Goal: Check status: Check status

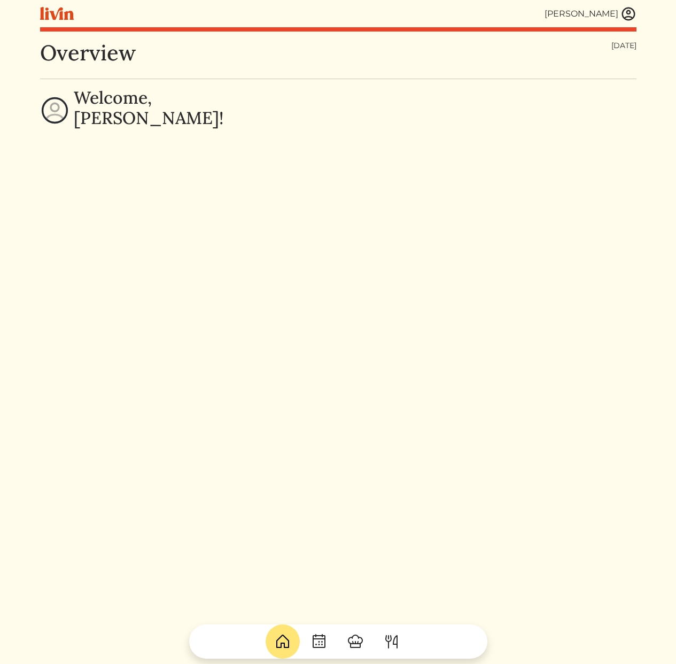
click at [636, 15] on img at bounding box center [629, 14] width 16 height 16
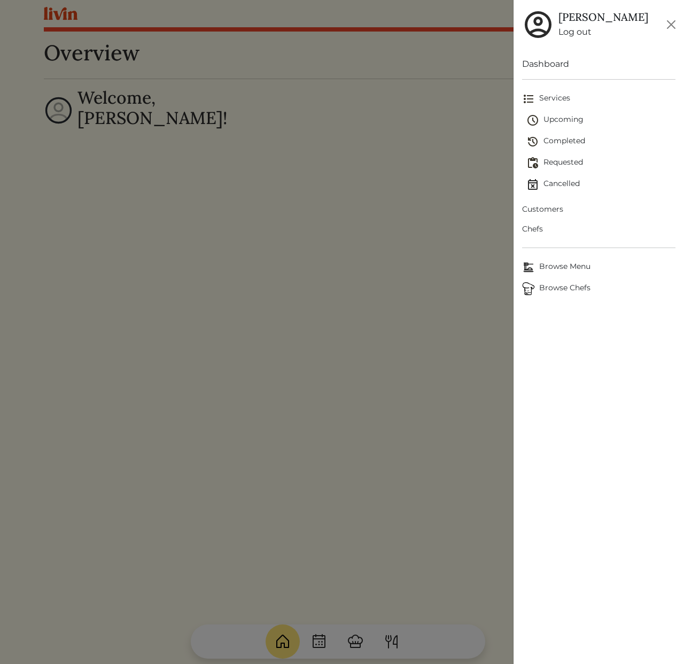
click at [566, 140] on span "Completed" at bounding box center [600, 141] width 149 height 13
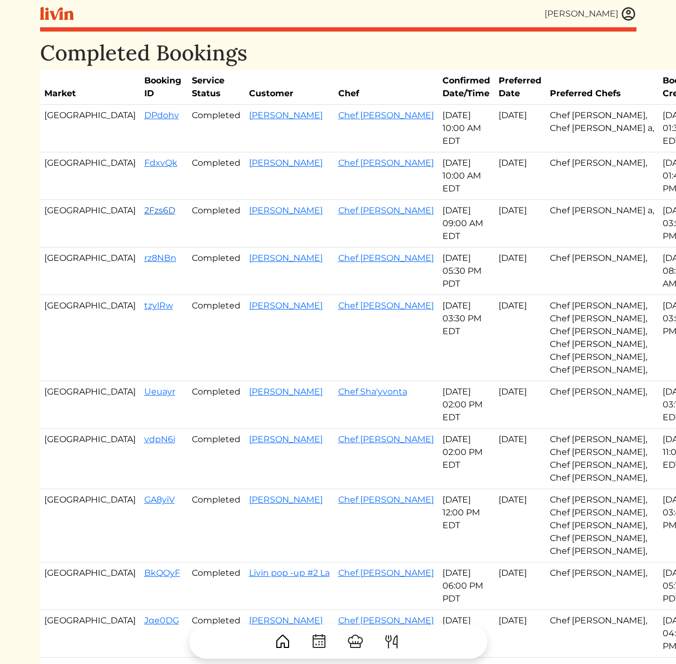
click at [144, 212] on link "2Fzs6D" at bounding box center [159, 210] width 31 height 10
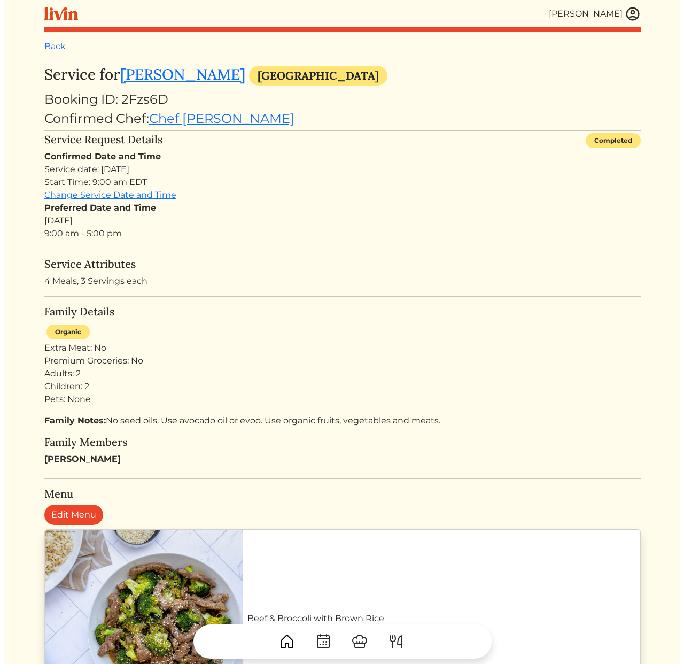
scroll to position [243, 0]
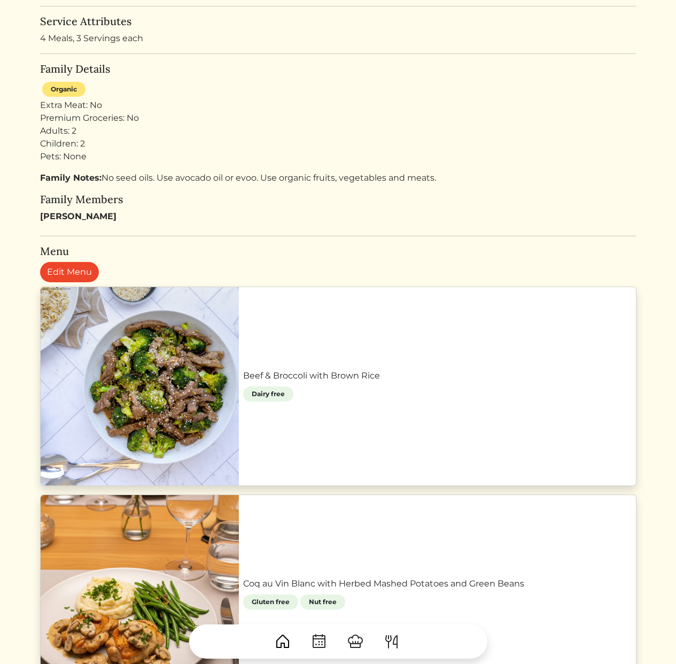
click at [243, 369] on link "Beef & Broccoli with Brown Rice" at bounding box center [437, 375] width 389 height 13
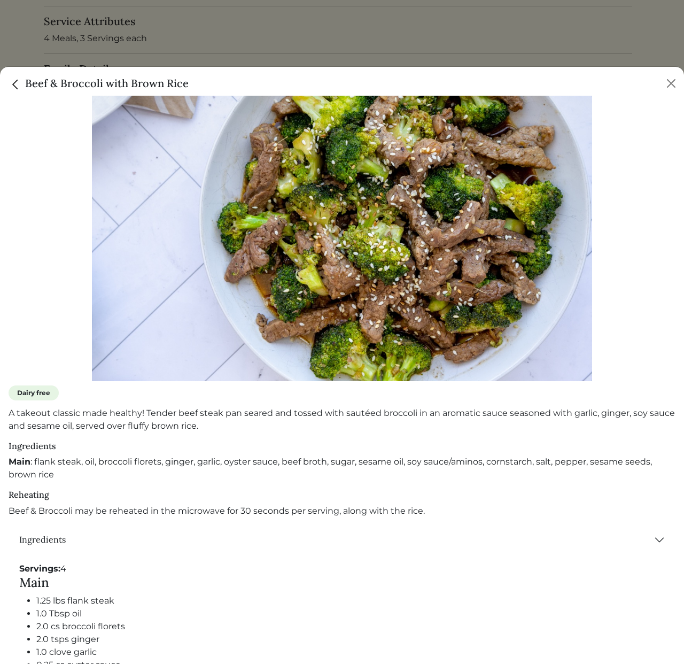
scroll to position [242, 0]
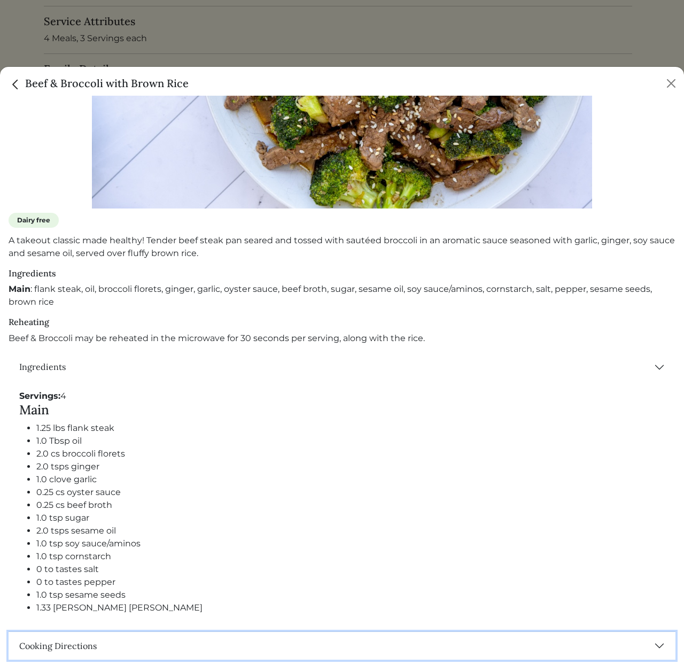
click at [72, 641] on button "Cooking Directions" at bounding box center [342, 646] width 667 height 28
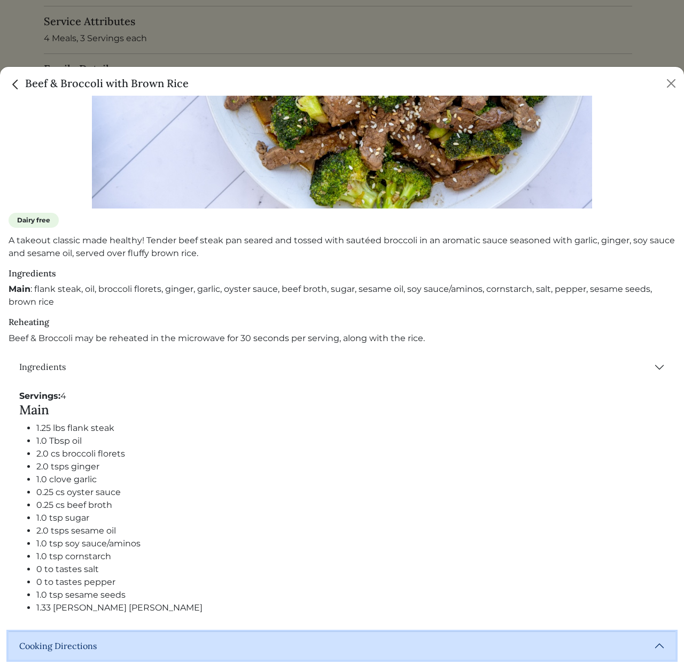
scroll to position [644, 0]
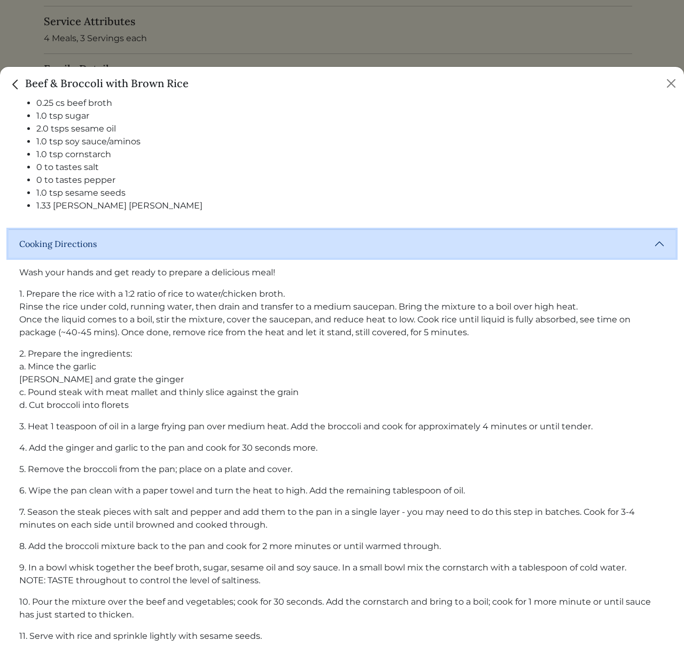
click at [88, 237] on button "Cooking Directions" at bounding box center [342, 244] width 667 height 28
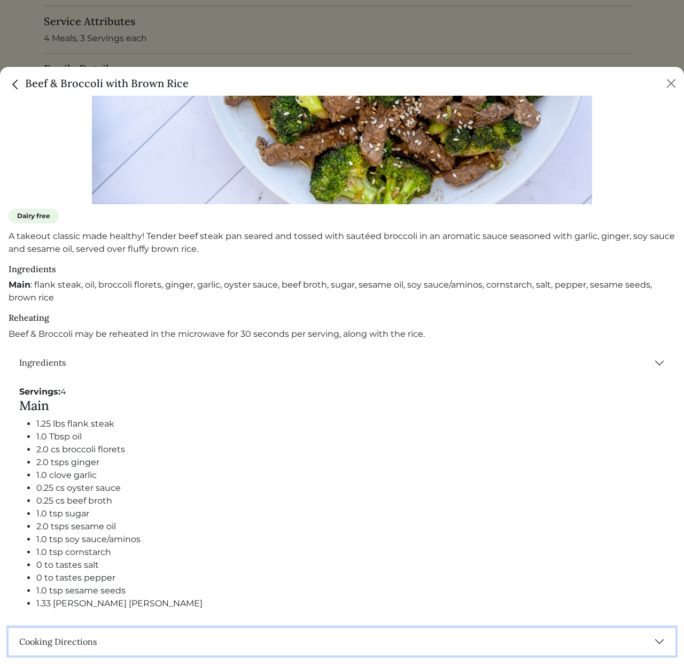
scroll to position [242, 0]
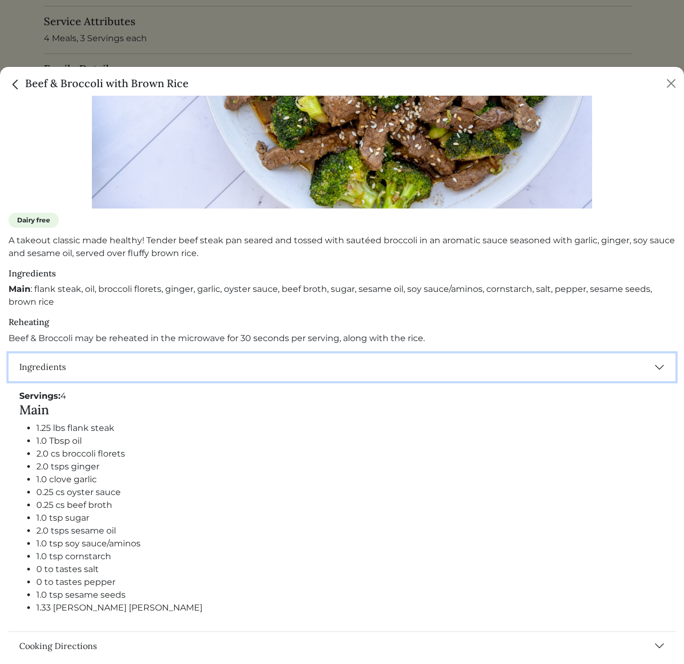
click at [173, 363] on button "Ingredients" at bounding box center [342, 367] width 667 height 28
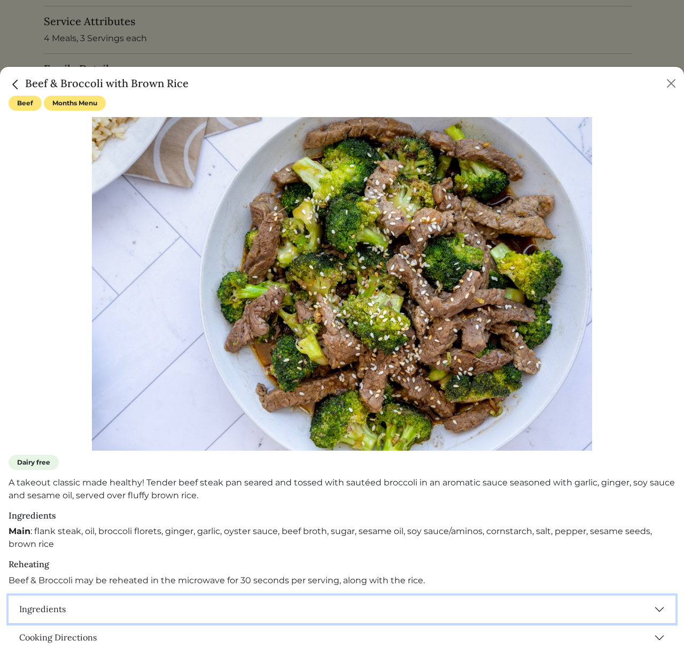
scroll to position [0, 0]
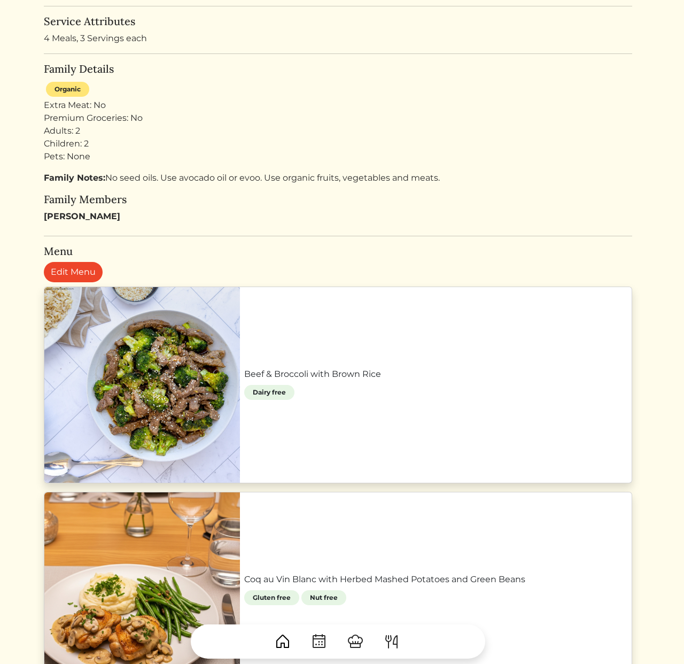
click at [196, 34] on div at bounding box center [342, 332] width 684 height 664
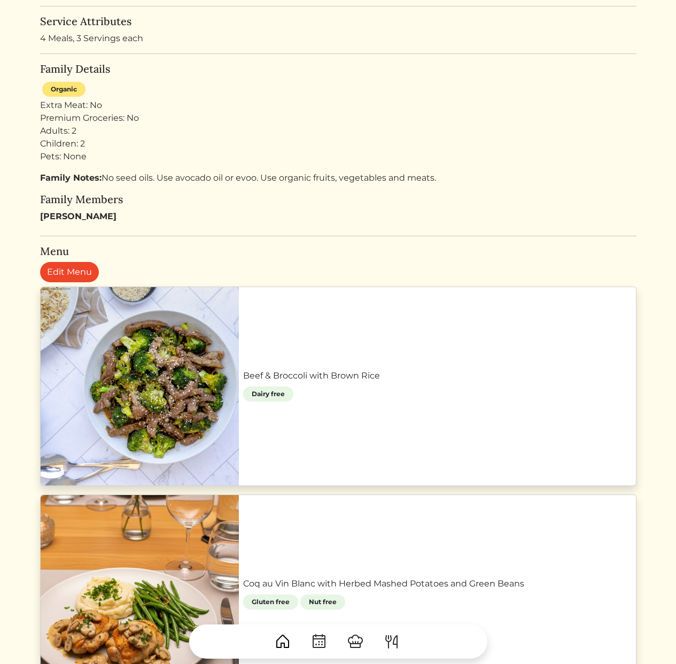
click at [243, 382] on link "Beef & Broccoli with Brown Rice" at bounding box center [437, 375] width 389 height 13
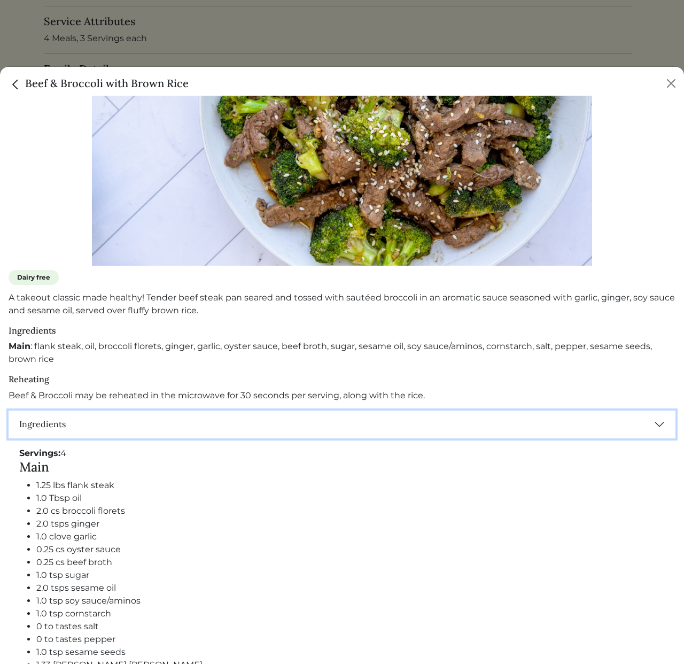
click at [154, 412] on button "Ingredients" at bounding box center [342, 424] width 667 height 28
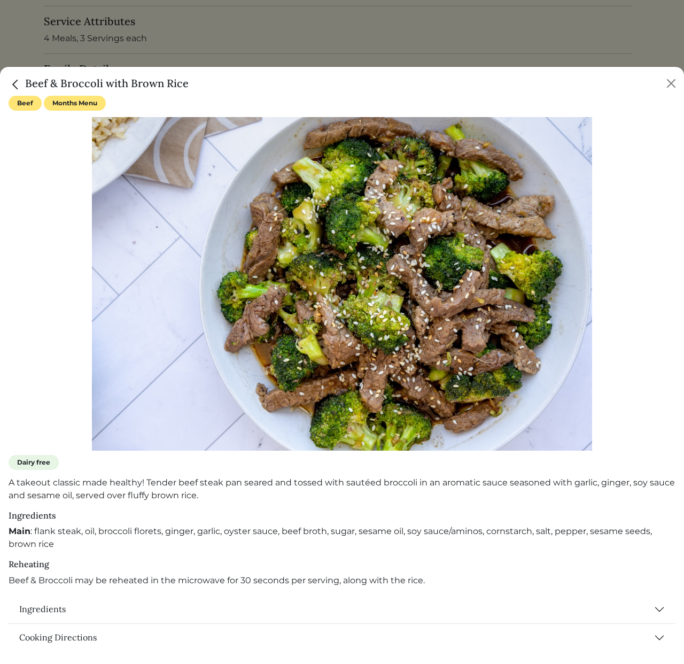
click at [32, 565] on h6 "Reheating" at bounding box center [342, 564] width 667 height 10
drag, startPoint x: 12, startPoint y: 562, endPoint x: 90, endPoint y: 571, distance: 78.5
click at [76, 569] on h6 "Reheating" at bounding box center [342, 564] width 667 height 10
click at [97, 572] on div "Reheating Beef & Broccoli may be reheated in the microwave for 30 seconds per s…" at bounding box center [342, 572] width 667 height 27
click at [204, 38] on div at bounding box center [342, 332] width 684 height 664
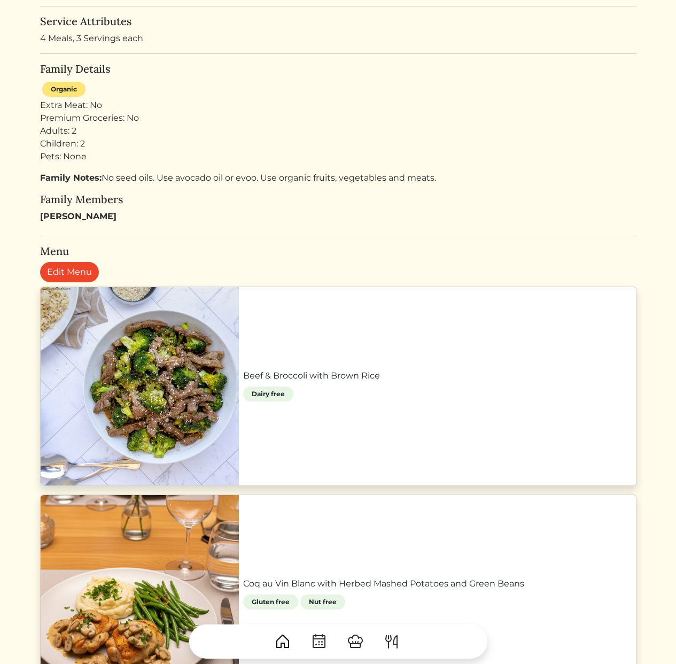
click at [353, 153] on div "Adults: 2 Children: 2 Pets: None" at bounding box center [338, 144] width 596 height 38
click at [243, 382] on link "Beef & Broccoli with Brown Rice" at bounding box center [437, 375] width 389 height 13
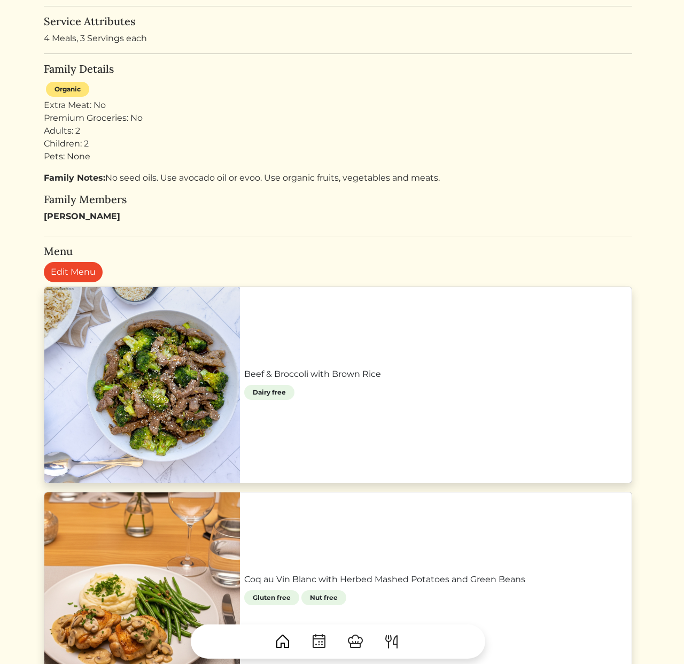
click at [208, 55] on div at bounding box center [342, 332] width 684 height 664
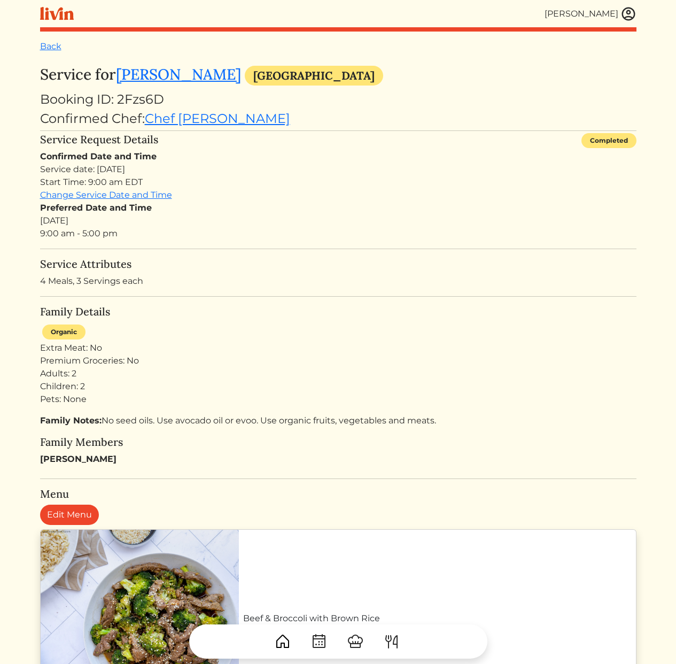
drag, startPoint x: 305, startPoint y: 283, endPoint x: 258, endPoint y: 338, distance: 72.1
drag, startPoint x: 197, startPoint y: 344, endPoint x: 275, endPoint y: 435, distance: 119.4
click at [295, 446] on h5 "Family Members" at bounding box center [338, 442] width 596 height 13
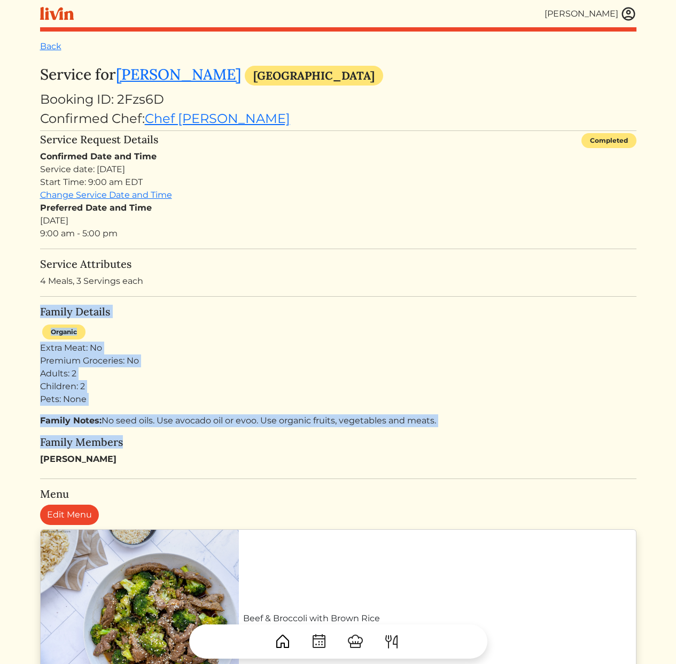
drag, startPoint x: 281, startPoint y: 444, endPoint x: 202, endPoint y: 279, distance: 182.6
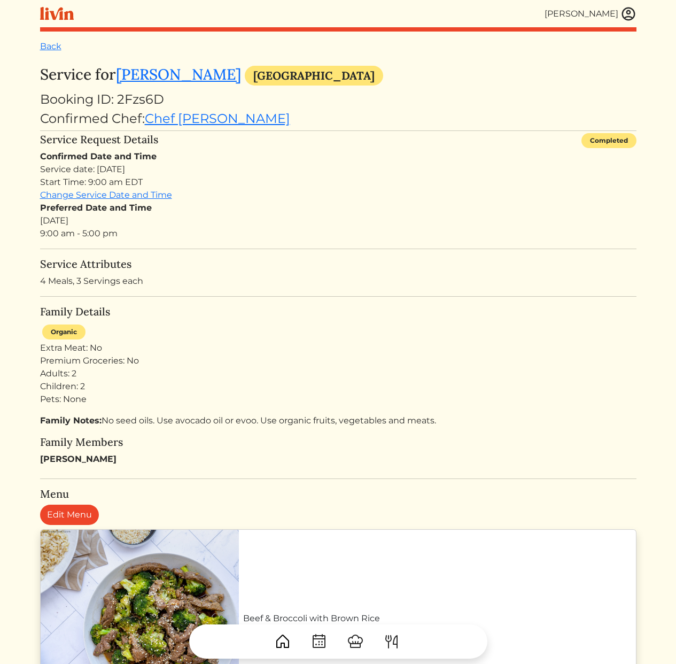
click at [202, 279] on p "4 Meals, 3 Servings each" at bounding box center [338, 281] width 596 height 13
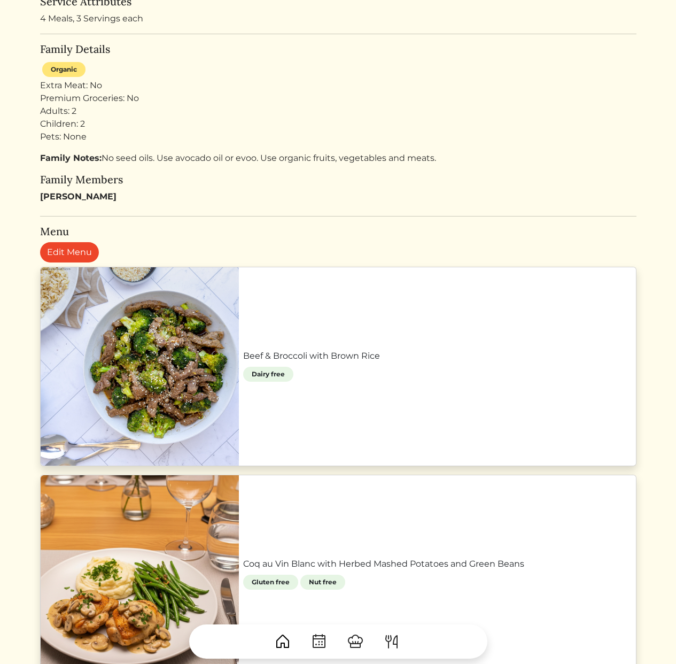
scroll to position [440, 0]
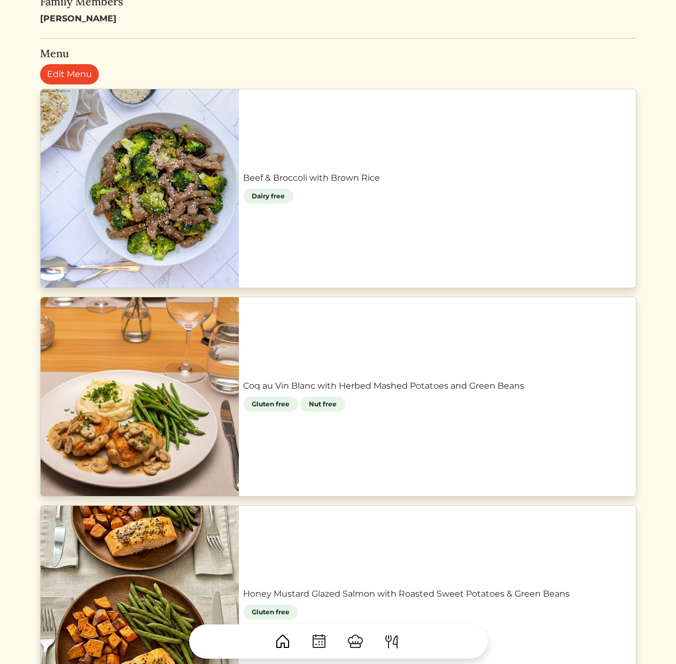
click at [243, 392] on link "Coq au Vin Blanc with Herbed Mashed Potatoes and Green Beans" at bounding box center [437, 385] width 389 height 13
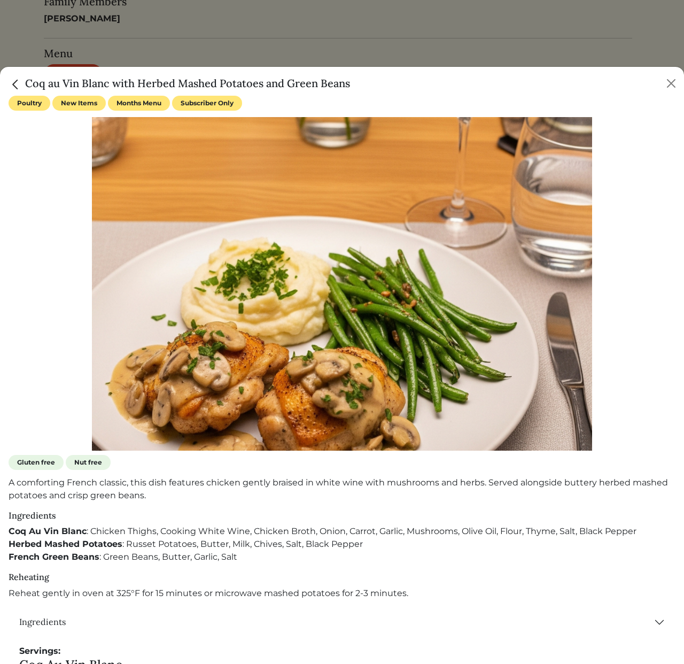
click at [193, 43] on div at bounding box center [342, 332] width 684 height 664
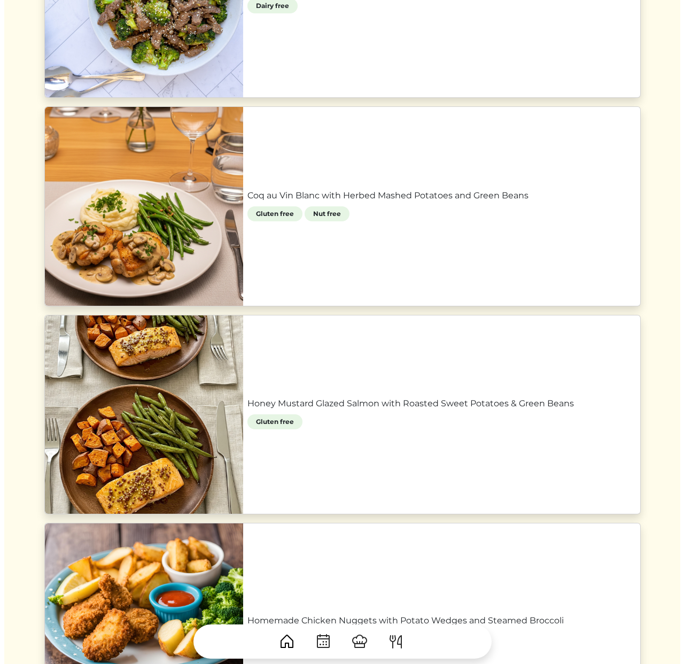
scroll to position [686, 0]
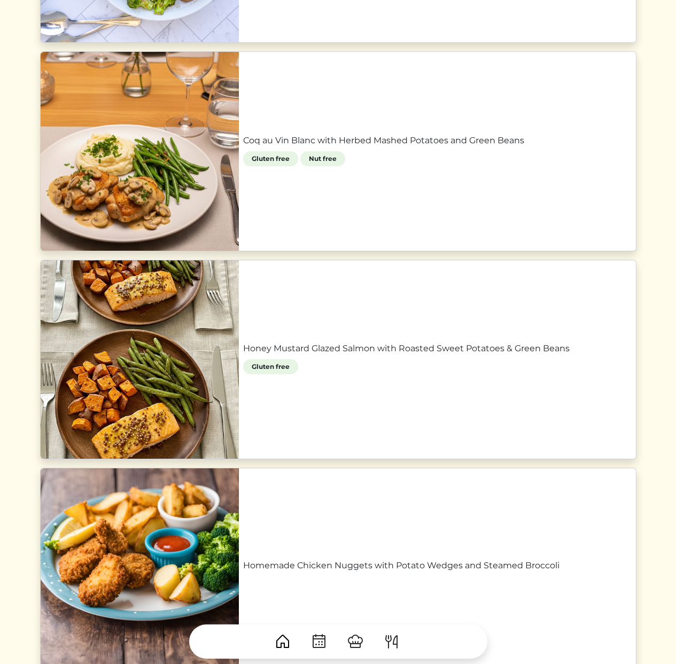
click at [243, 342] on link "Honey Mustard Glazed Salmon with Roasted Sweet Potatoes & Green Beans" at bounding box center [437, 348] width 389 height 13
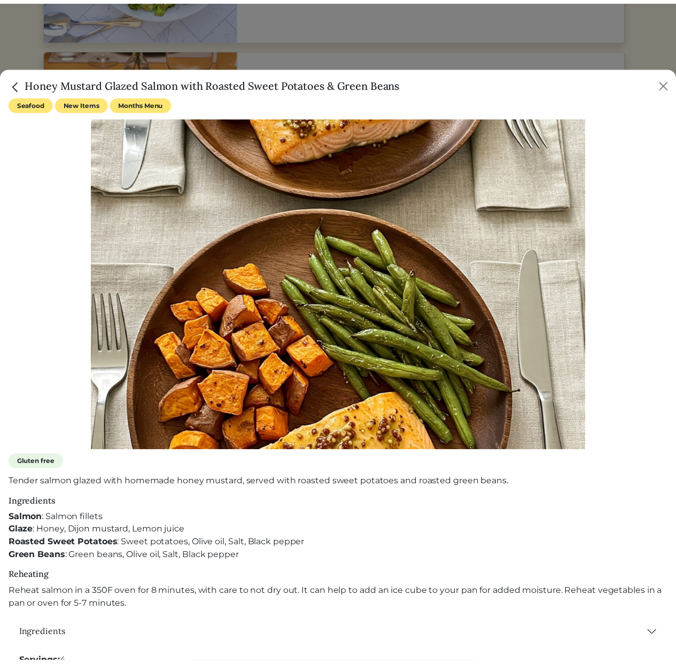
scroll to position [69, 0]
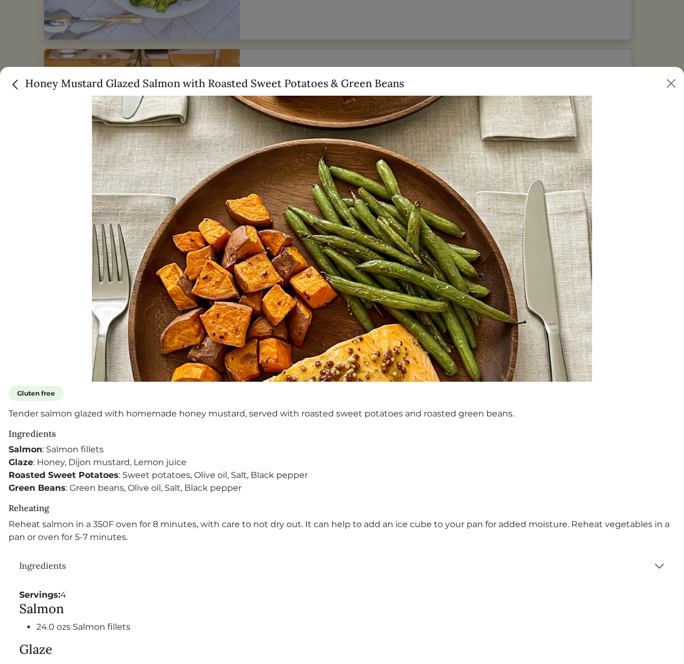
click at [206, 40] on div at bounding box center [342, 332] width 684 height 664
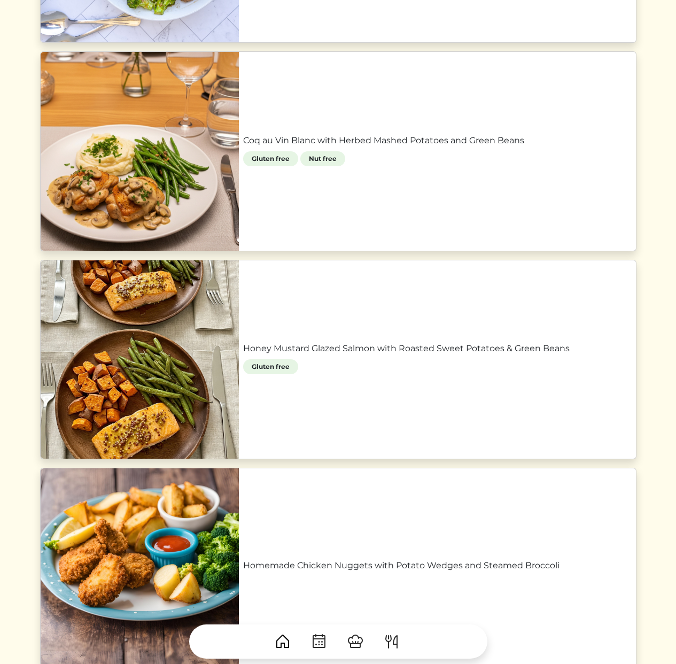
scroll to position [861, 0]
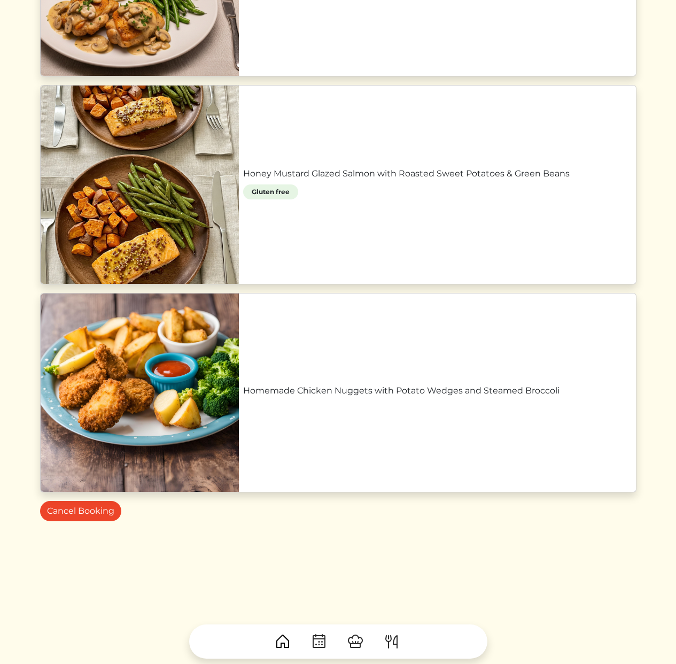
click at [243, 384] on link "Homemade Chicken Nuggets with Potato Wedges and Steamed Broccoli" at bounding box center [437, 390] width 389 height 13
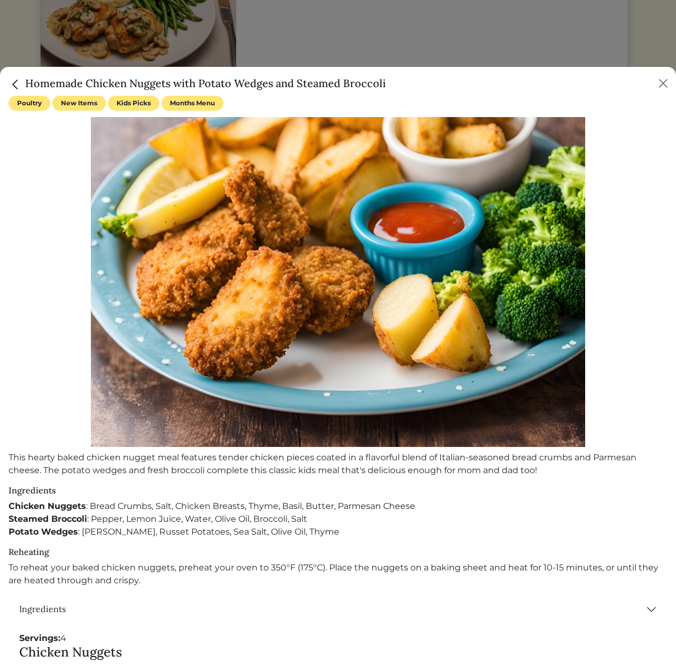
scroll to position [850, 0]
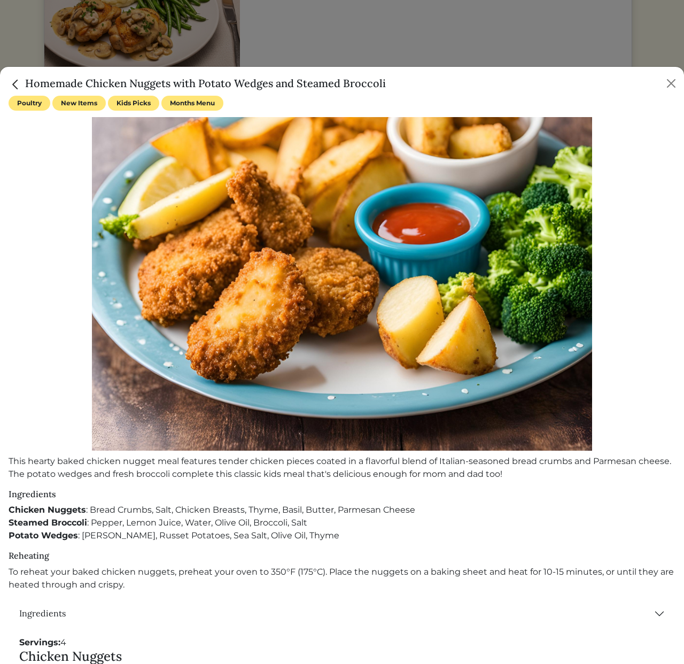
click at [298, 36] on div at bounding box center [342, 332] width 684 height 664
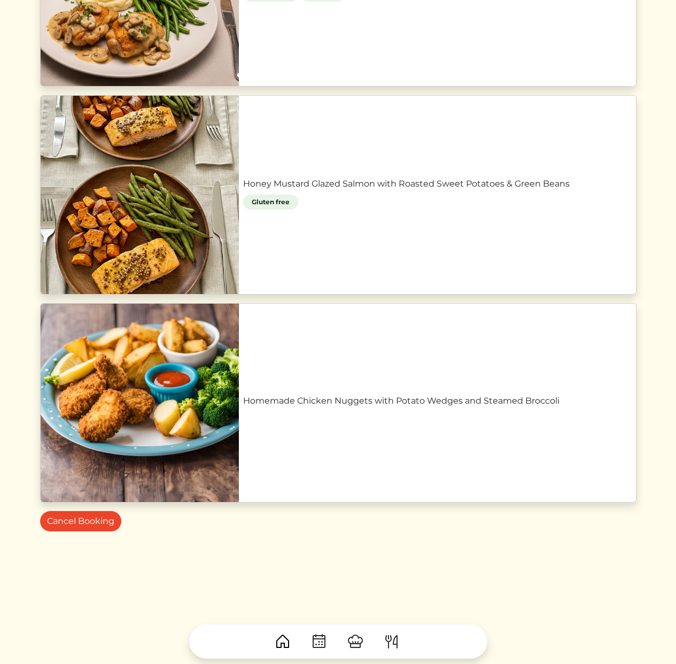
scroll to position [390, 0]
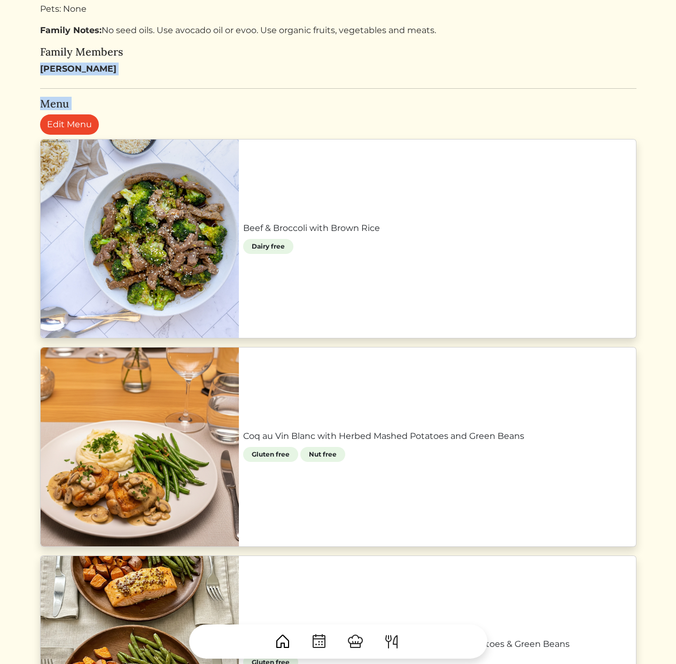
drag, startPoint x: 192, startPoint y: 85, endPoint x: 218, endPoint y: 131, distance: 52.9
click at [217, 129] on turbo-frame "Service for Laura Wren Atlanta Booking ID: 2Fzs6D Confirmed Chef: Chef Danielle…" at bounding box center [338, 334] width 596 height 1316
click at [234, 136] on div "Menu Edit Menu Beef & Broccoli with Brown Rice Dairy free Coq au Vin Blanc with…" at bounding box center [338, 529] width 596 height 865
drag, startPoint x: 210, startPoint y: 64, endPoint x: 206, endPoint y: 55, distance: 9.1
click at [206, 55] on turbo-frame "Service for Laura Wren Atlanta Booking ID: 2Fzs6D Confirmed Chef: Chef Danielle…" at bounding box center [338, 334] width 596 height 1316
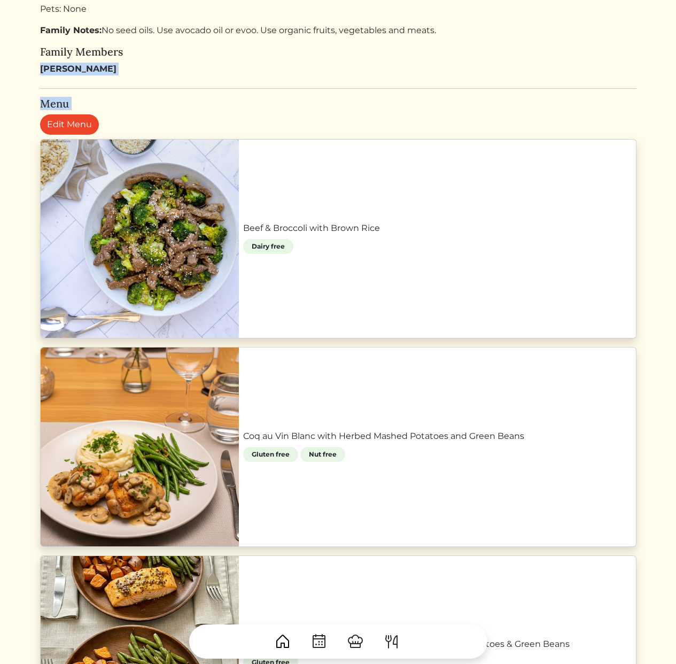
click at [206, 55] on h5 "Family Members" at bounding box center [338, 51] width 596 height 13
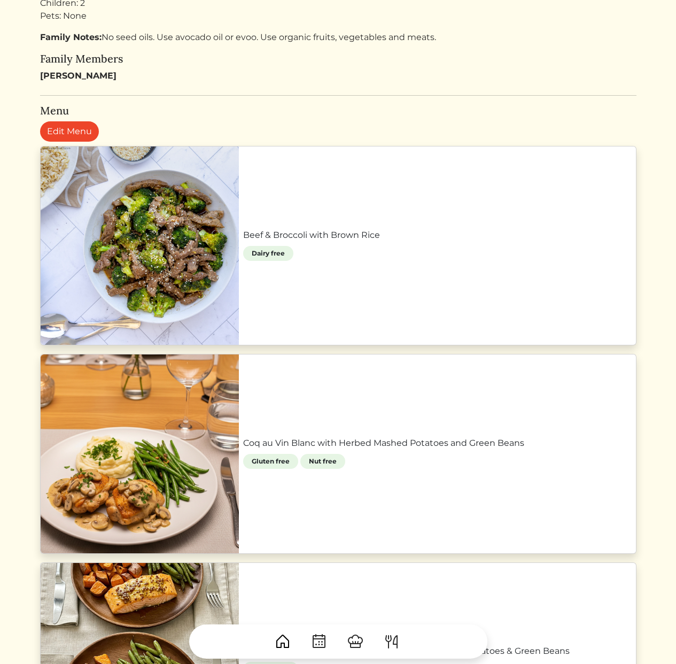
scroll to position [94, 0]
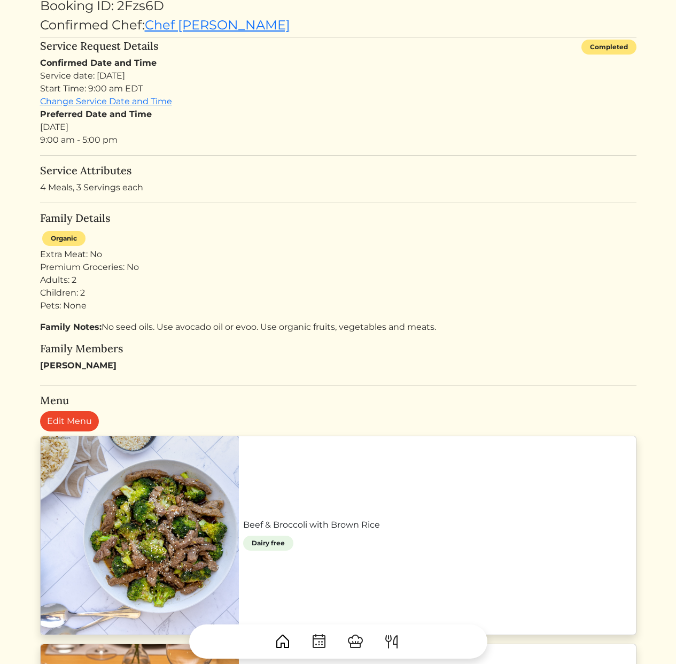
click at [215, 300] on div "Adults: 2 Children: 2 Pets: None" at bounding box center [338, 293] width 596 height 38
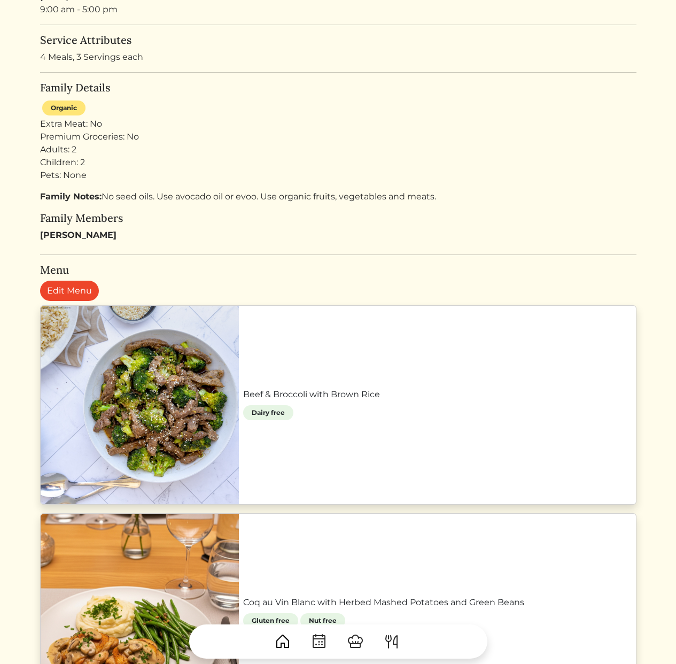
click at [301, 203] on p "Family Notes: No seed oils. Use avocado oil or evoo. Use organic fruits, vegeta…" at bounding box center [338, 196] width 596 height 13
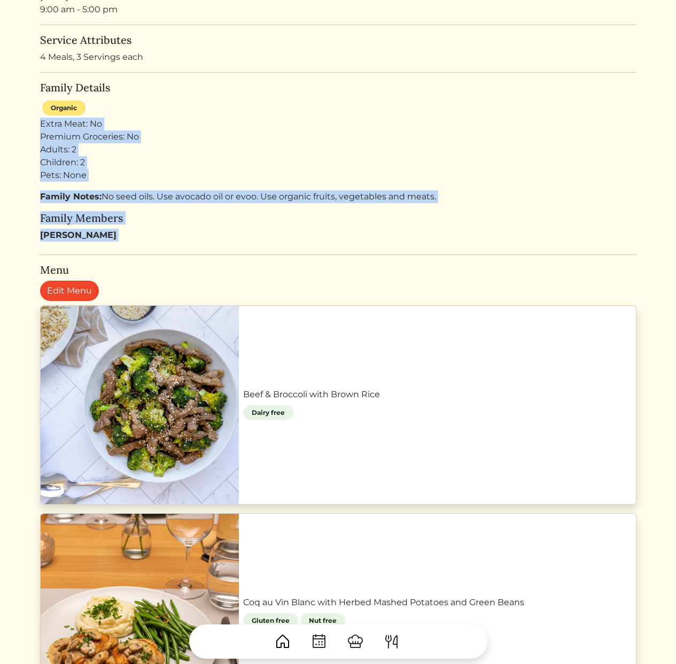
drag, startPoint x: 207, startPoint y: 239, endPoint x: 229, endPoint y: 105, distance: 136.5
click at [230, 109] on turbo-frame "Service for Laura Wren Atlanta Booking ID: 2Fzs6D Confirmed Chef: Chef Danielle…" at bounding box center [338, 500] width 596 height 1316
click at [229, 105] on div "Organic Extra Meat: No Premium Groceries: No Adults: 2 Children: 2 Pets: None" at bounding box center [338, 139] width 596 height 83
drag, startPoint x: 229, startPoint y: 105, endPoint x: 213, endPoint y: 249, distance: 145.2
click at [212, 249] on turbo-frame "Service for Laura Wren Atlanta Booking ID: 2Fzs6D Confirmed Chef: Chef Danielle…" at bounding box center [338, 500] width 596 height 1316
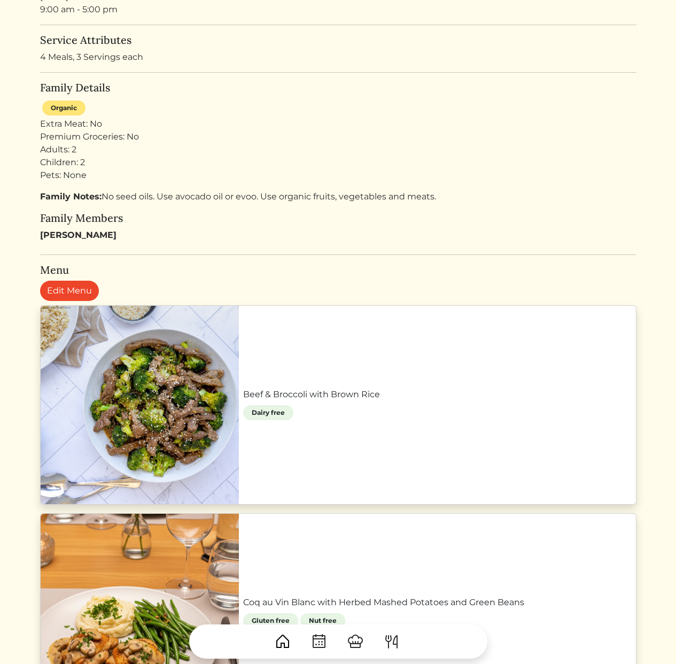
click at [213, 249] on turbo-frame "Service for Laura Wren Atlanta Booking ID: 2Fzs6D Confirmed Chef: Chef Danielle…" at bounding box center [338, 500] width 596 height 1316
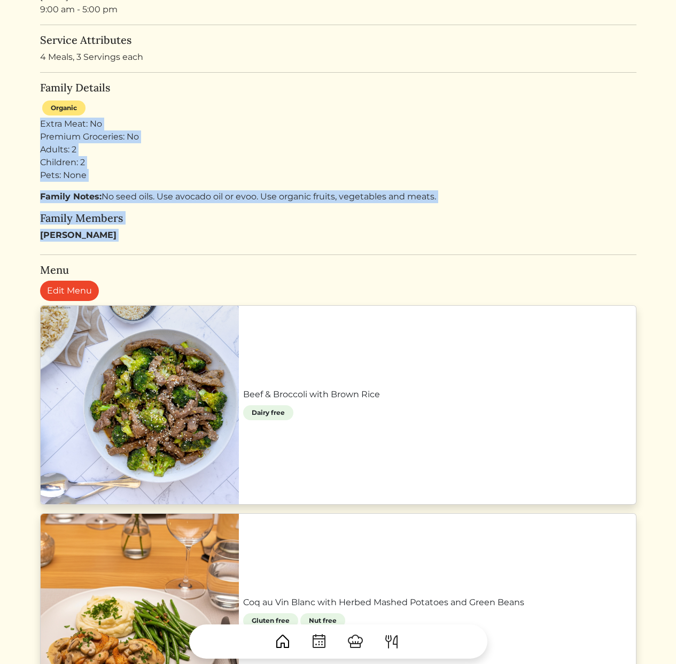
drag, startPoint x: 205, startPoint y: 121, endPoint x: 199, endPoint y: 105, distance: 16.4
click at [199, 105] on turbo-frame "Service for Laura Wren Atlanta Booking ID: 2Fzs6D Confirmed Chef: Chef Danielle…" at bounding box center [338, 500] width 596 height 1316
drag, startPoint x: 200, startPoint y: 105, endPoint x: 203, endPoint y: 215, distance: 110.1
click at [203, 214] on div "Family Details Organic Extra Meat: No Premium Groceries: No Adults: 2 Children:…" at bounding box center [338, 161] width 596 height 160
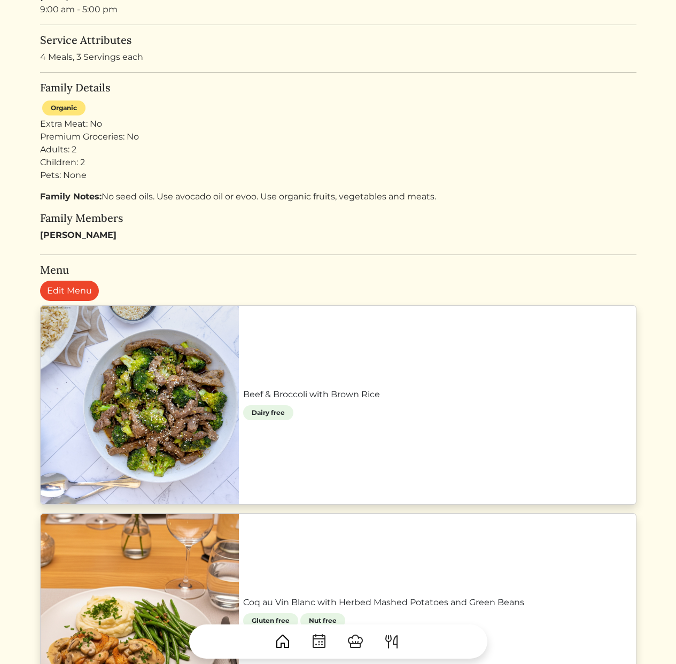
click at [236, 248] on turbo-frame "Service for Laura Wren Atlanta Booking ID: 2Fzs6D Confirmed Chef: Chef Danielle…" at bounding box center [338, 500] width 596 height 1316
click at [243, 401] on link "Beef & Broccoli with Brown Rice" at bounding box center [437, 394] width 389 height 13
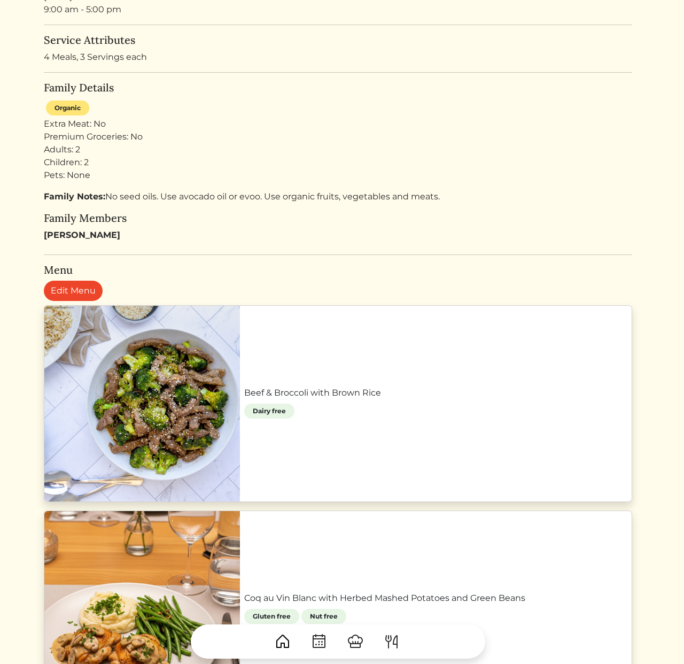
click at [231, 30] on div at bounding box center [342, 332] width 684 height 664
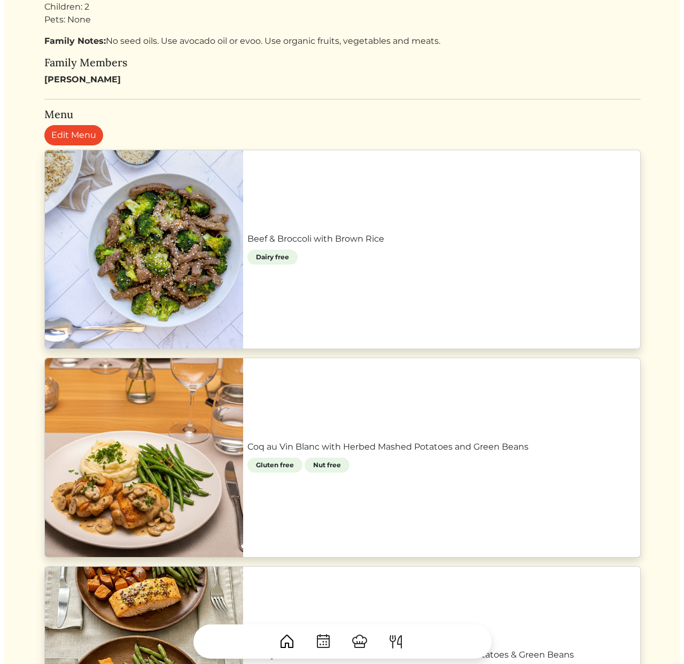
scroll to position [269, 0]
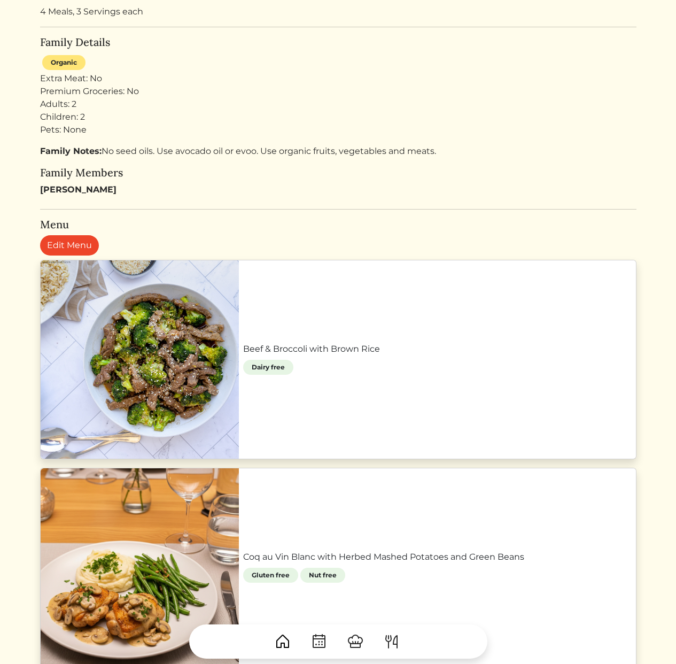
click at [243, 355] on link "Beef & Broccoli with Brown Rice" at bounding box center [437, 349] width 389 height 13
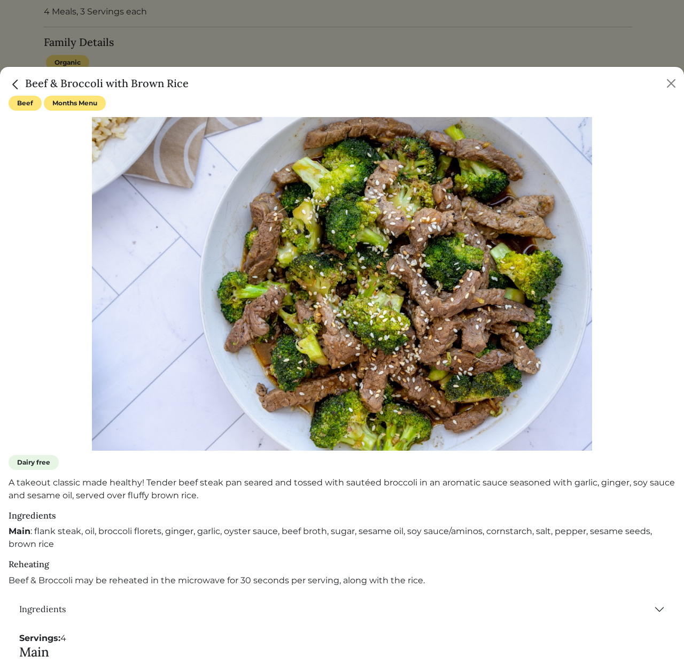
scroll to position [242, 0]
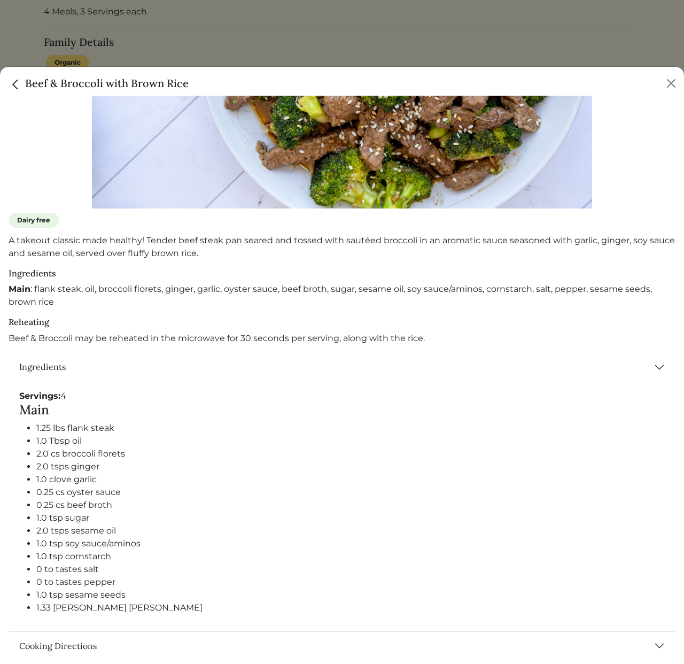
click at [222, 500] on li "0.25 cs beef broth" at bounding box center [350, 505] width 629 height 13
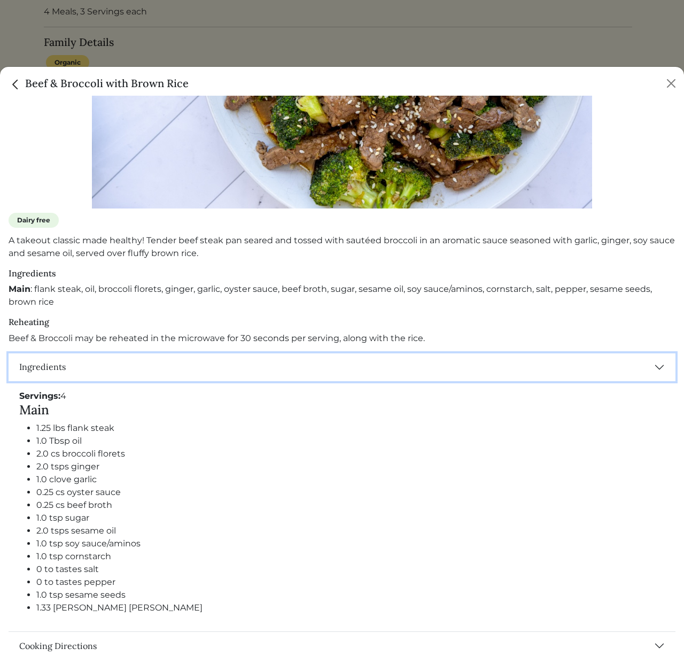
click at [191, 364] on button "Ingredients" at bounding box center [342, 367] width 667 height 28
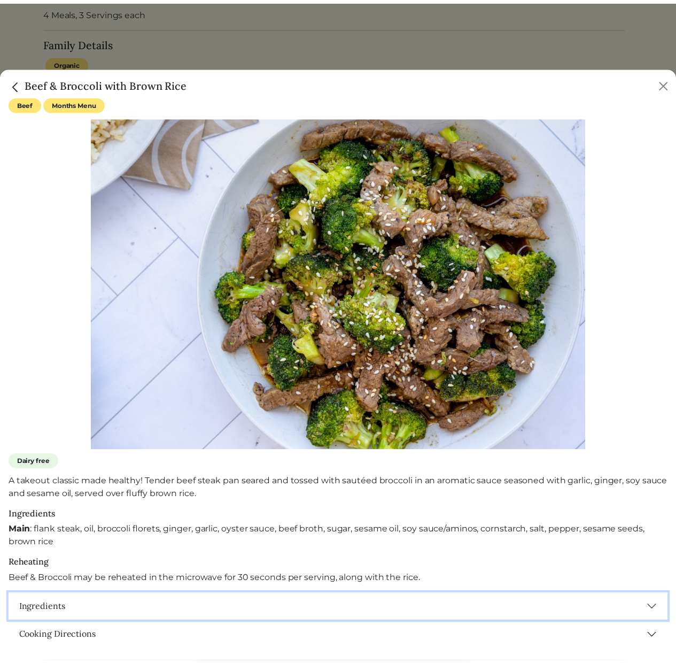
scroll to position [0, 0]
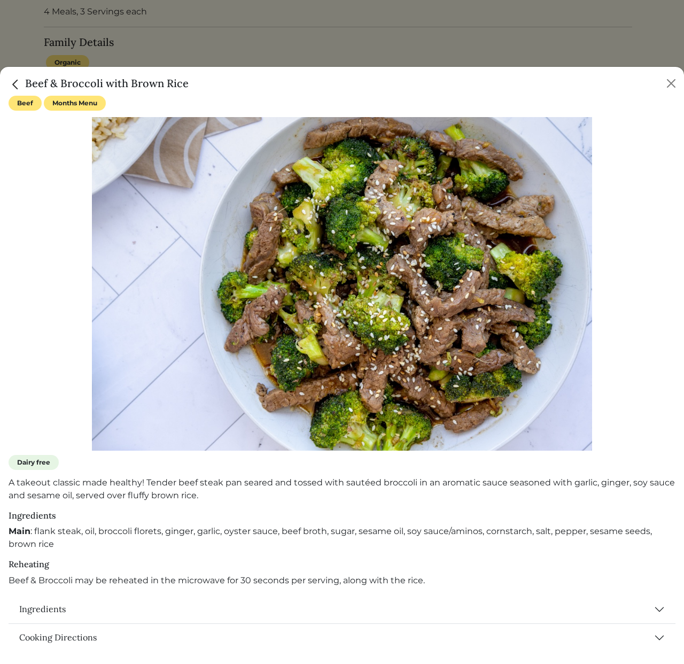
click at [272, 542] on div "Main : flank steak, oil, broccoli florets, ginger, garlic, oyster sauce, beef b…" at bounding box center [342, 538] width 667 height 26
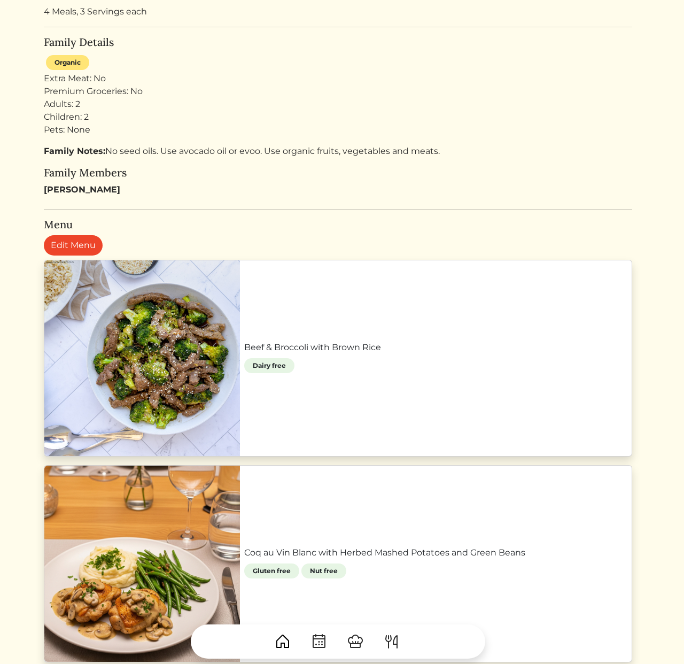
click at [245, 28] on div at bounding box center [342, 332] width 684 height 664
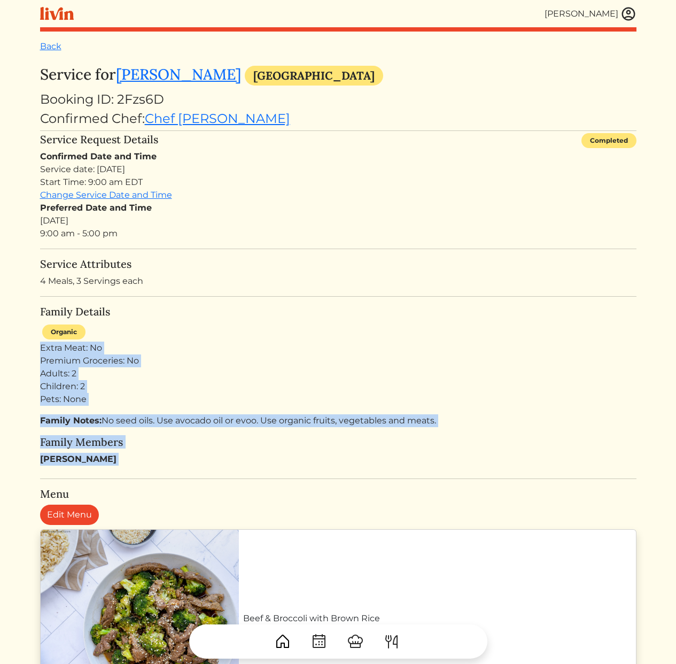
drag, startPoint x: 241, startPoint y: 323, endPoint x: 282, endPoint y: 469, distance: 151.1
drag, startPoint x: 292, startPoint y: 476, endPoint x: 270, endPoint y: 355, distance: 122.8
drag, startPoint x: 253, startPoint y: 314, endPoint x: 258, endPoint y: 501, distance: 187.7
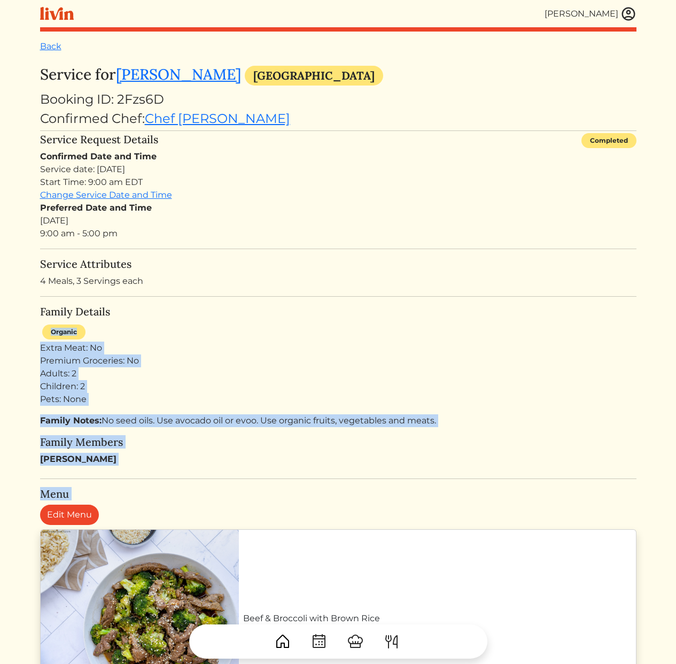
click at [253, 449] on div "Family Notes: No seed oils. Use avocado oil or evoo. Use organic fruits, vegeta…" at bounding box center [338, 439] width 596 height 51
drag, startPoint x: 253, startPoint y: 459, endPoint x: 217, endPoint y: 323, distance: 140.0
click at [217, 323] on div "Family Details Organic Extra Meat: No Premium Groceries: No Adults: 2 Children:…" at bounding box center [338, 385] width 596 height 160
click at [217, 323] on div "Organic Extra Meat: No Premium Groceries: No Adults: 2 Children: 2 Pets: None" at bounding box center [338, 363] width 596 height 83
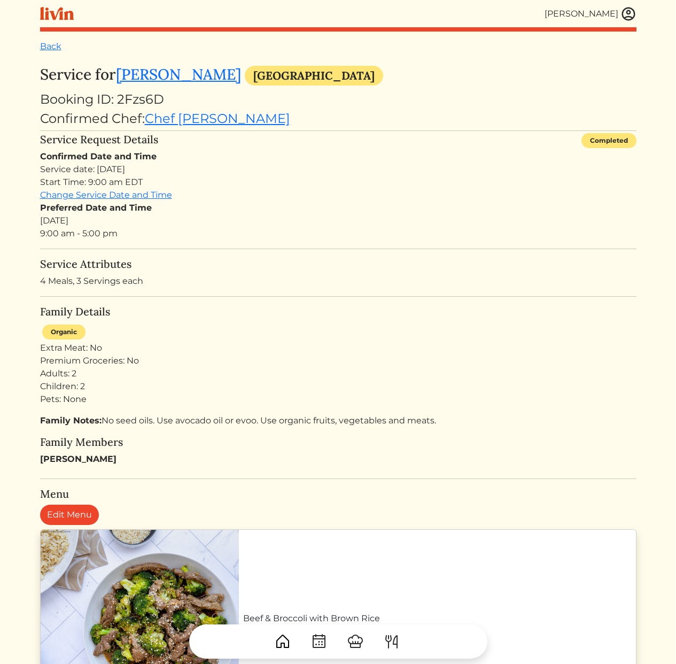
scroll to position [242, 0]
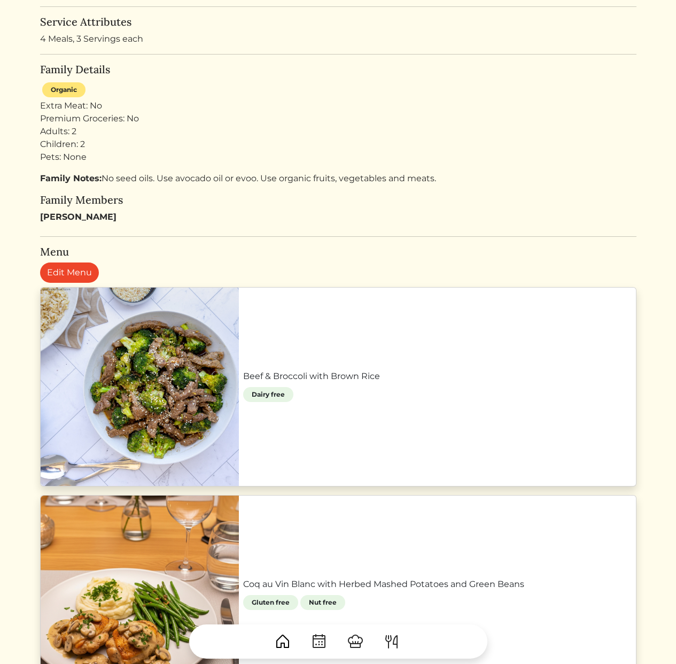
click at [384, 207] on div "Family Notes: No seed oils. Use avocado oil or evoo. Use organic fruits, vegeta…" at bounding box center [338, 197] width 596 height 51
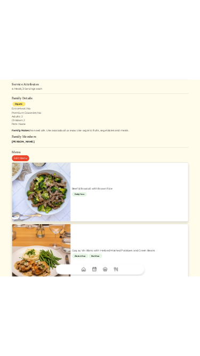
scroll to position [278, 0]
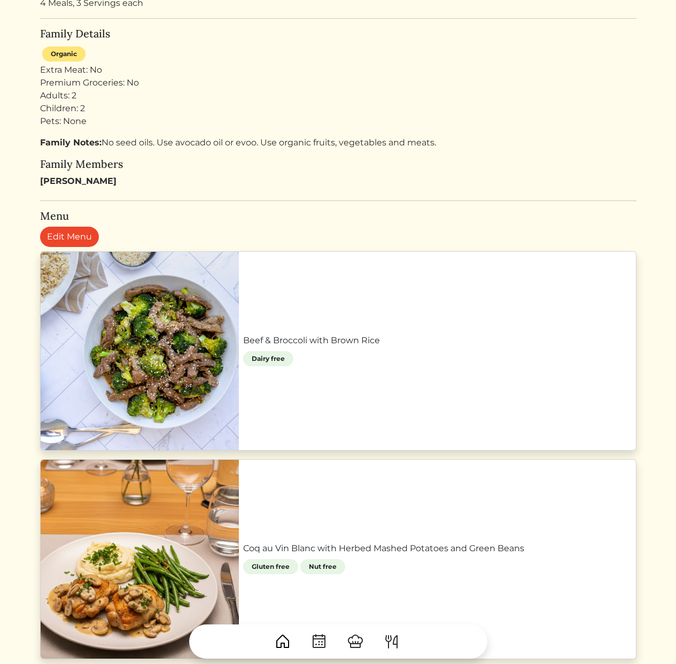
click at [243, 347] on link "Beef & Broccoli with Brown Rice" at bounding box center [437, 340] width 389 height 13
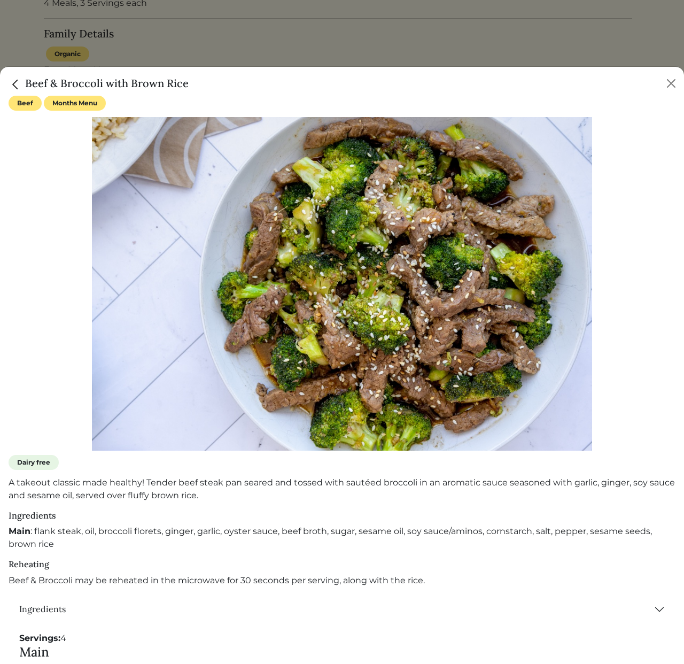
click at [57, 574] on p "Beef & Broccoli may be reheated in the microwave for 30 seconds per serving, al…" at bounding box center [342, 580] width 667 height 13
click at [58, 574] on p "Beef & Broccoli may be reheated in the microwave for 30 seconds per serving, al…" at bounding box center [342, 580] width 667 height 13
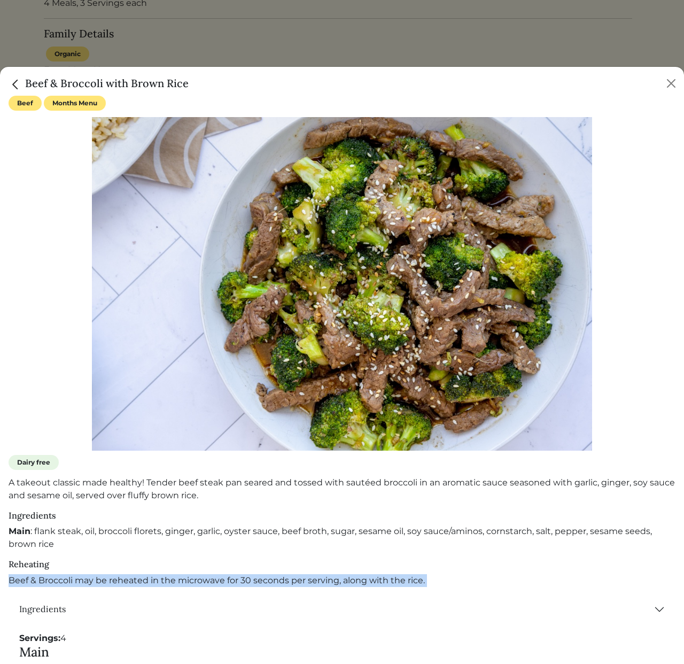
click at [58, 574] on p "Beef & Broccoli may be reheated in the microwave for 30 seconds per serving, al…" at bounding box center [342, 580] width 667 height 13
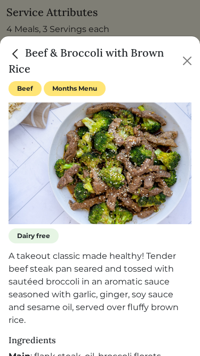
click at [126, 24] on div at bounding box center [100, 178] width 200 height 356
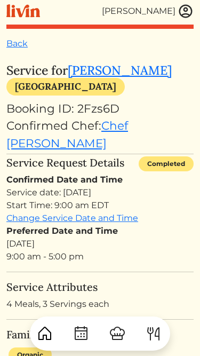
scroll to position [3, 0]
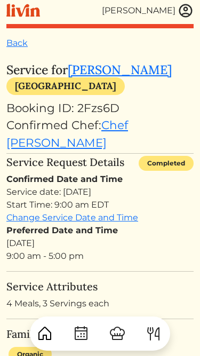
click at [100, 76] on link "[PERSON_NAME]" at bounding box center [120, 69] width 104 height 15
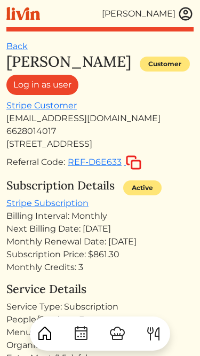
click at [55, 89] on link "Log in as user" at bounding box center [42, 85] width 72 height 20
